Goal: Find specific page/section: Find specific page/section

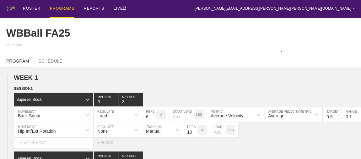
click at [59, 9] on div "PROGRAMS" at bounding box center [62, 9] width 24 height 18
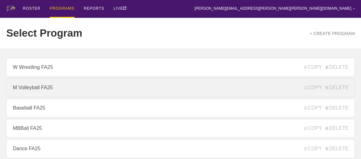
click at [63, 90] on link "M Volleyball FA25" at bounding box center [180, 87] width 348 height 19
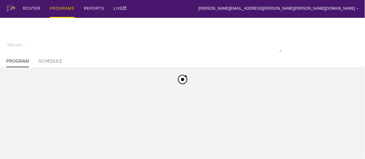
type textarea "x"
type input "M Volleyball FA25"
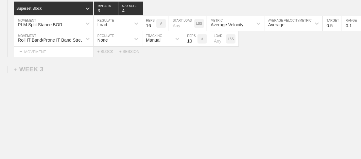
scroll to position [1267, 0]
